Goal: Find specific page/section: Find specific page/section

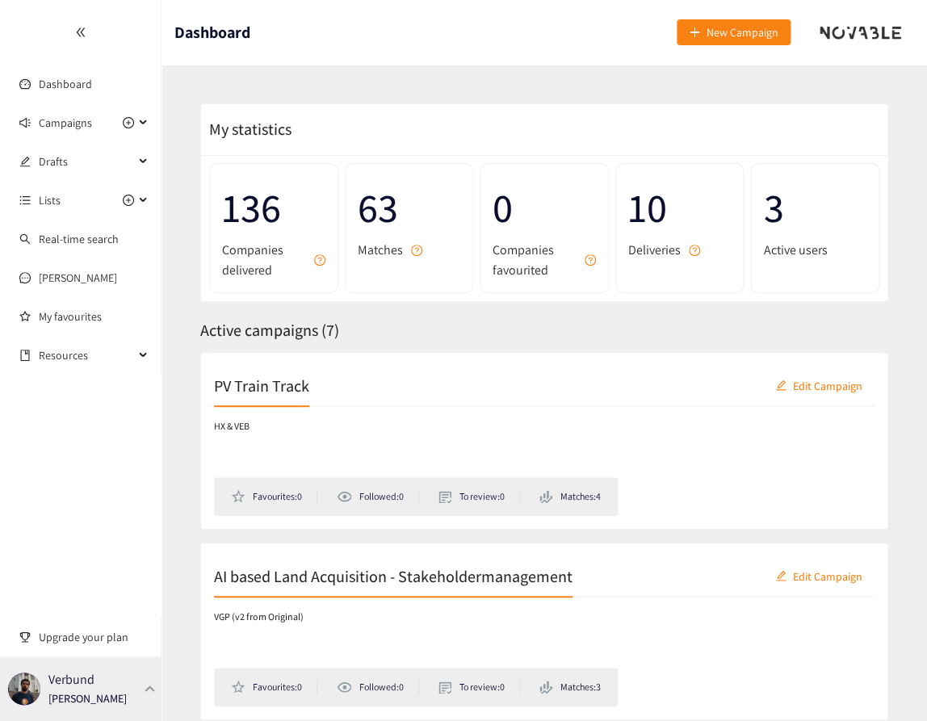
click at [147, 691] on div at bounding box center [150, 688] width 15 height 7
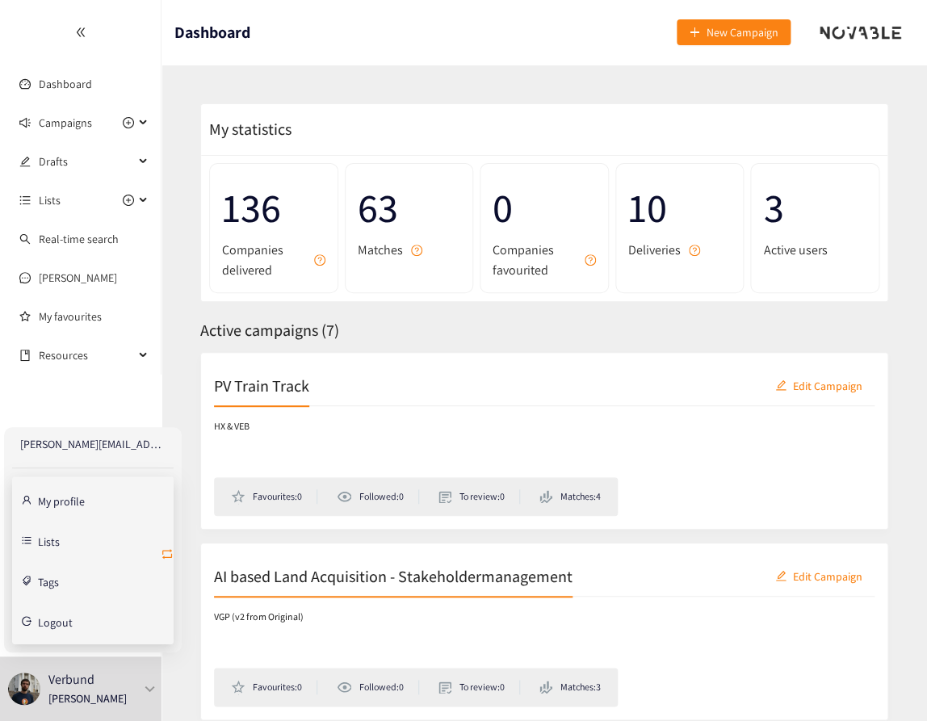
click at [170, 553] on icon "retweet" at bounding box center [167, 554] width 13 height 13
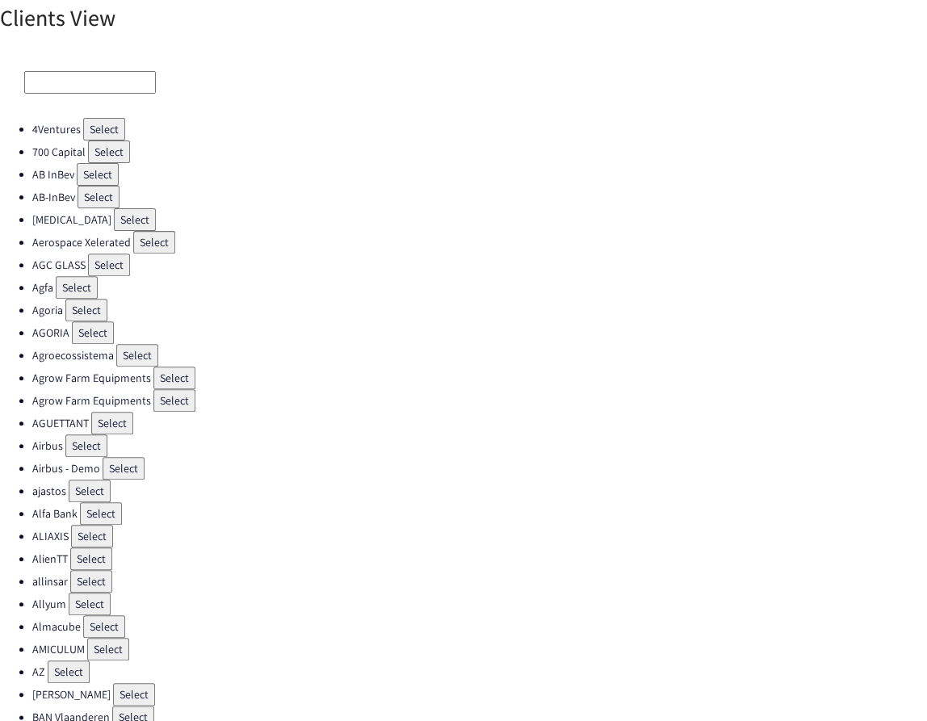
click at [110, 90] on input at bounding box center [90, 82] width 132 height 23
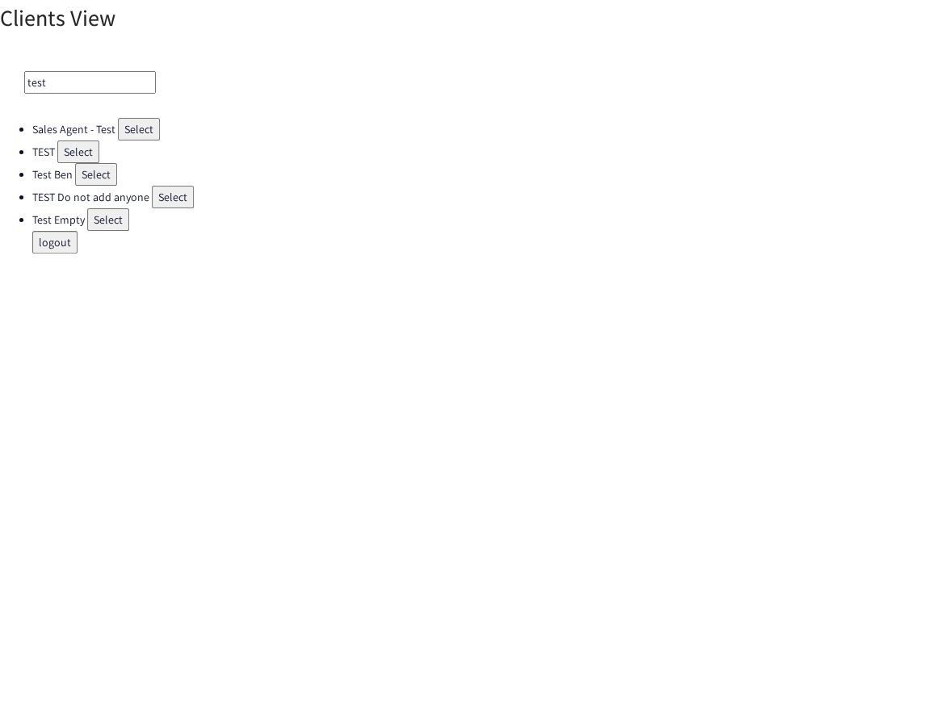
type input "test"
click at [176, 198] on button "Select" at bounding box center [173, 197] width 42 height 23
